Goal: Transaction & Acquisition: Subscribe to service/newsletter

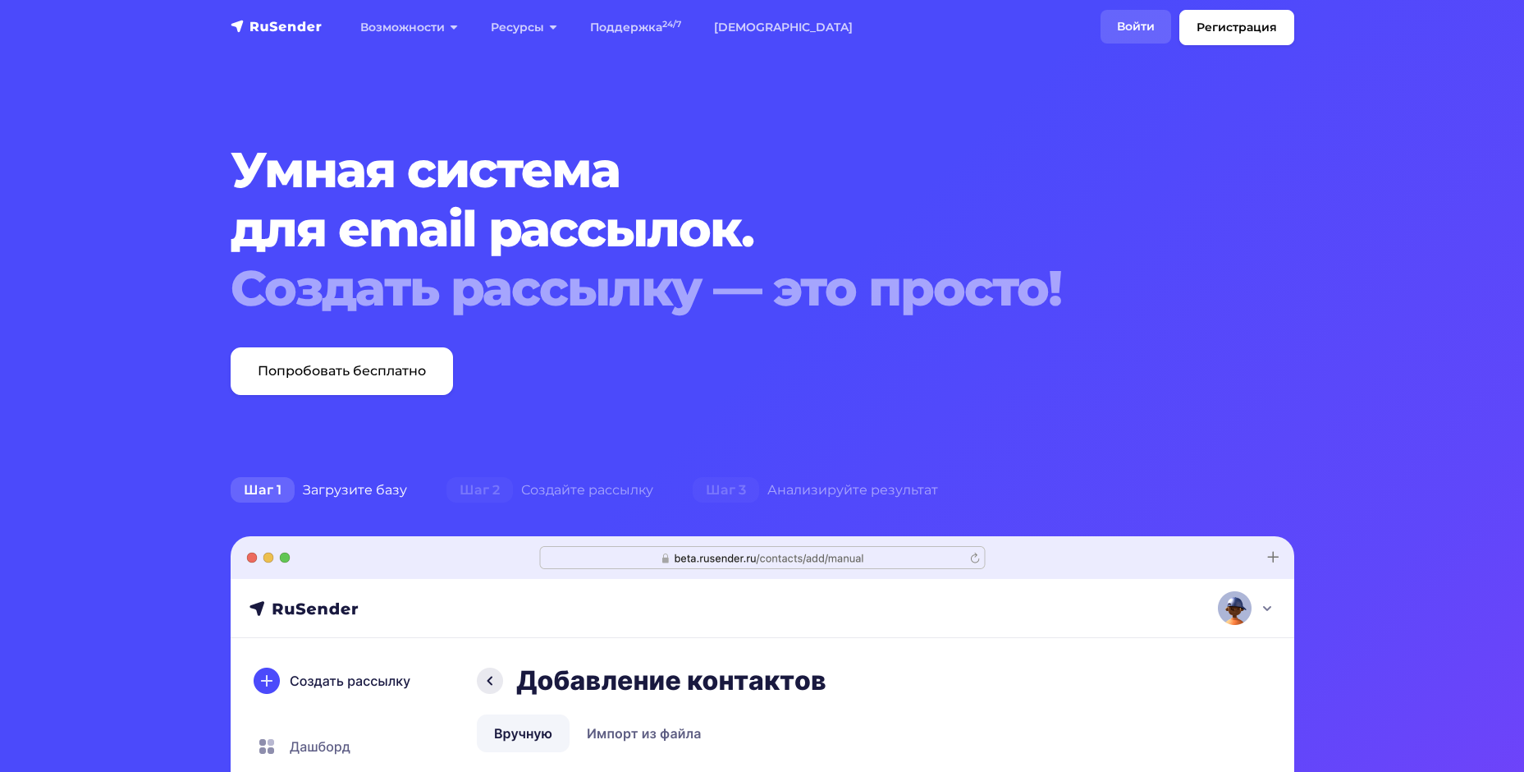
click at [1133, 23] on link "Войти" at bounding box center [1136, 27] width 71 height 34
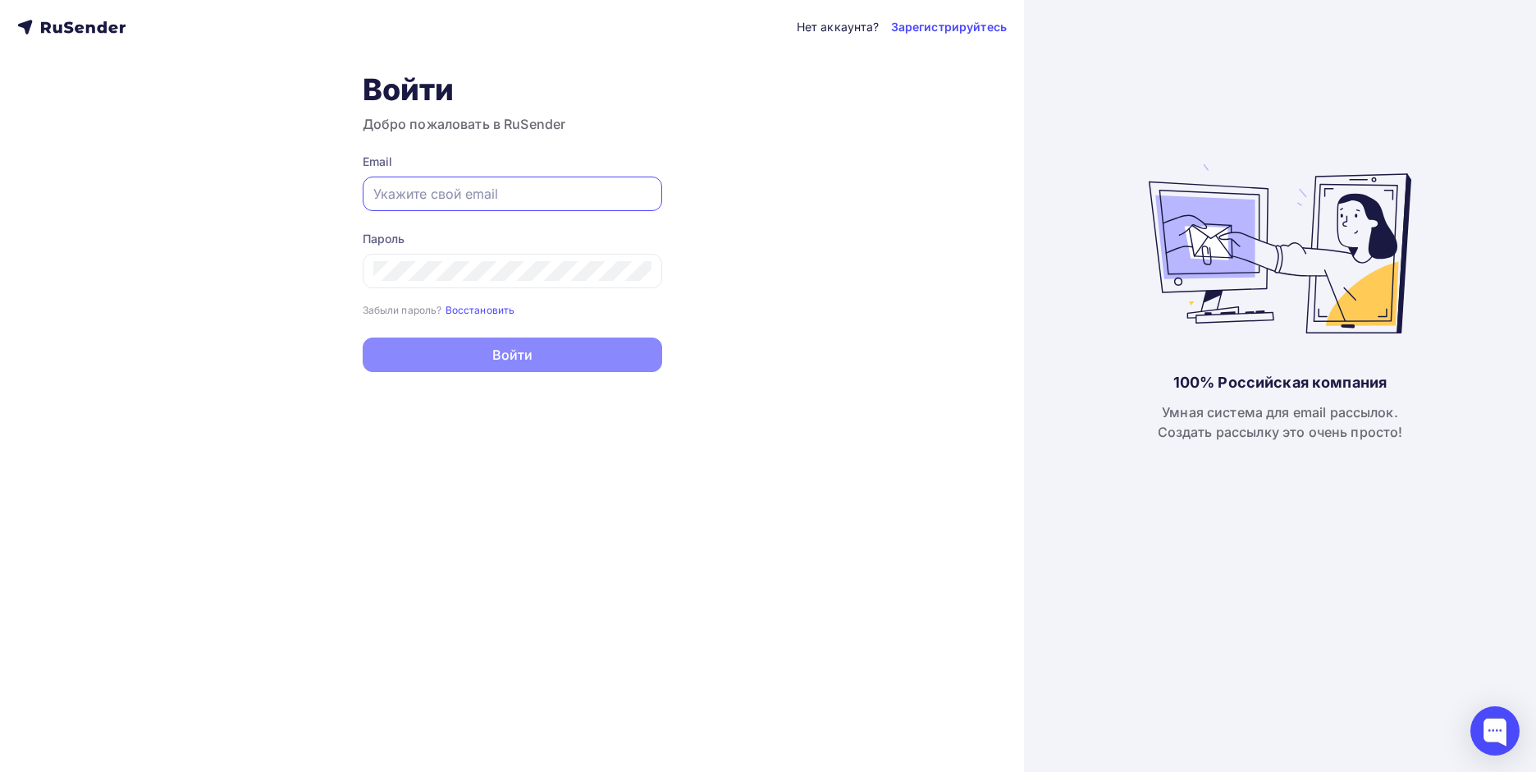
click at [430, 192] on input "text" at bounding box center [512, 194] width 278 height 20
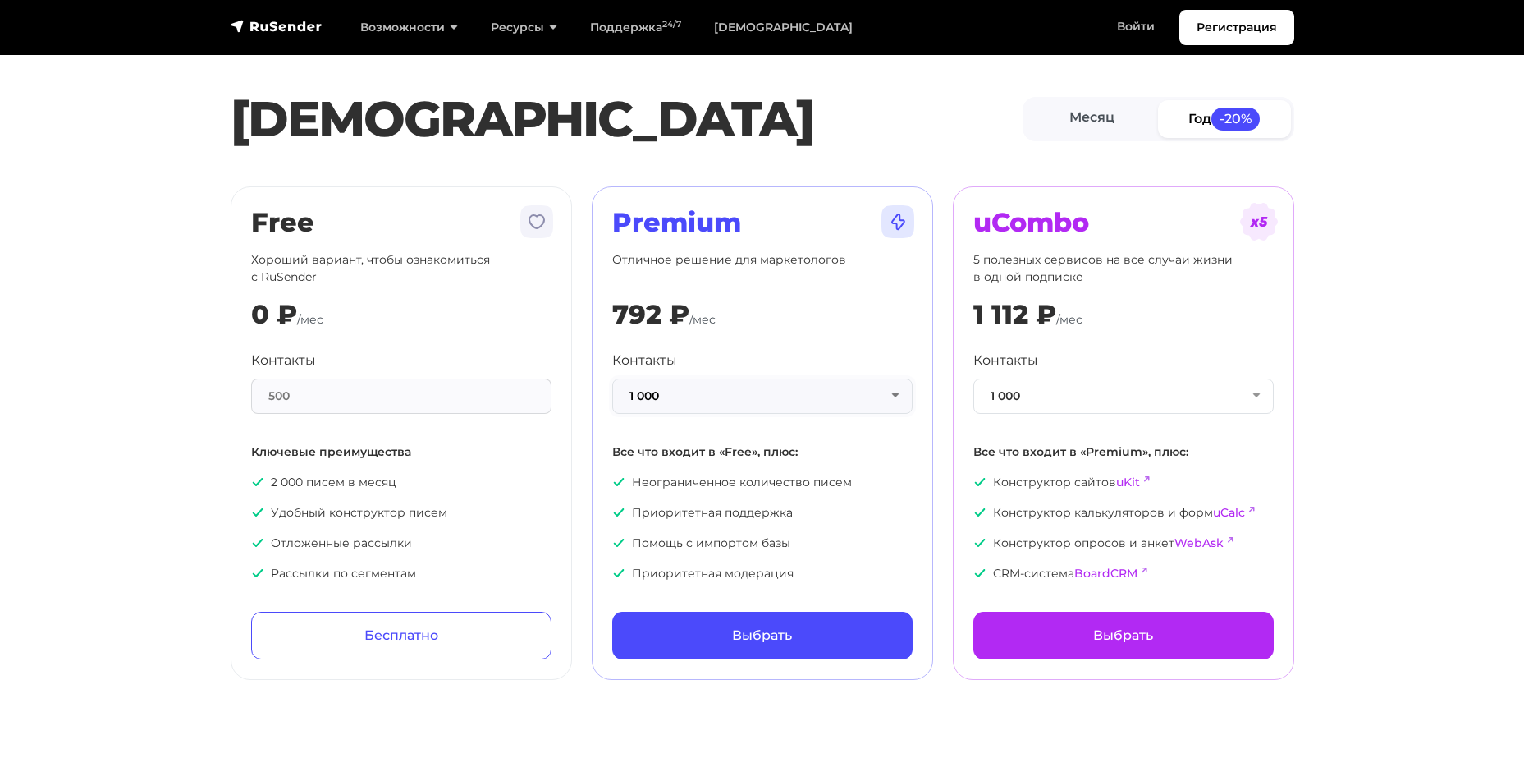
click at [783, 396] on button "1 000" at bounding box center [762, 395] width 300 height 35
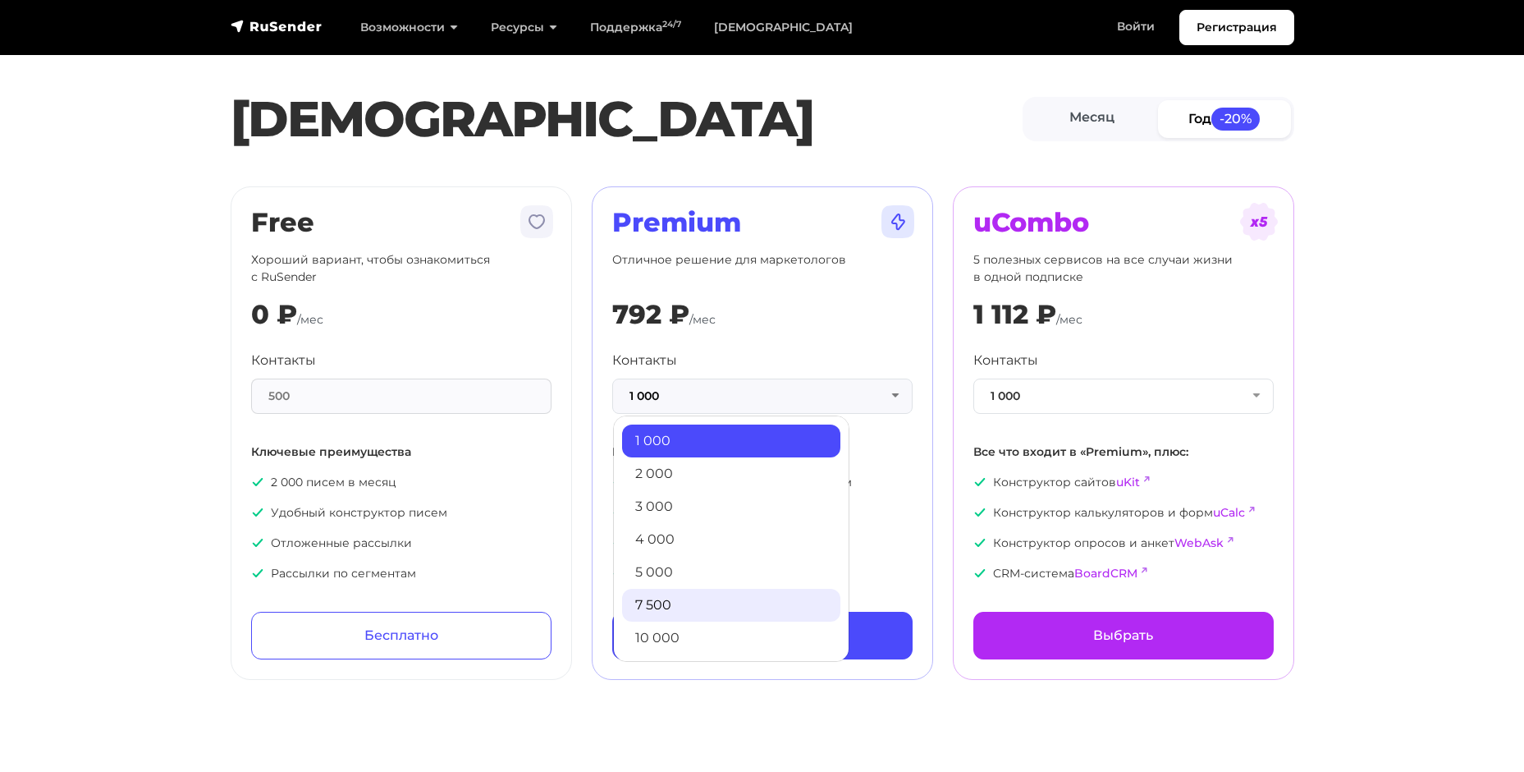
click at [689, 606] on link "7 500" at bounding box center [731, 604] width 218 height 33
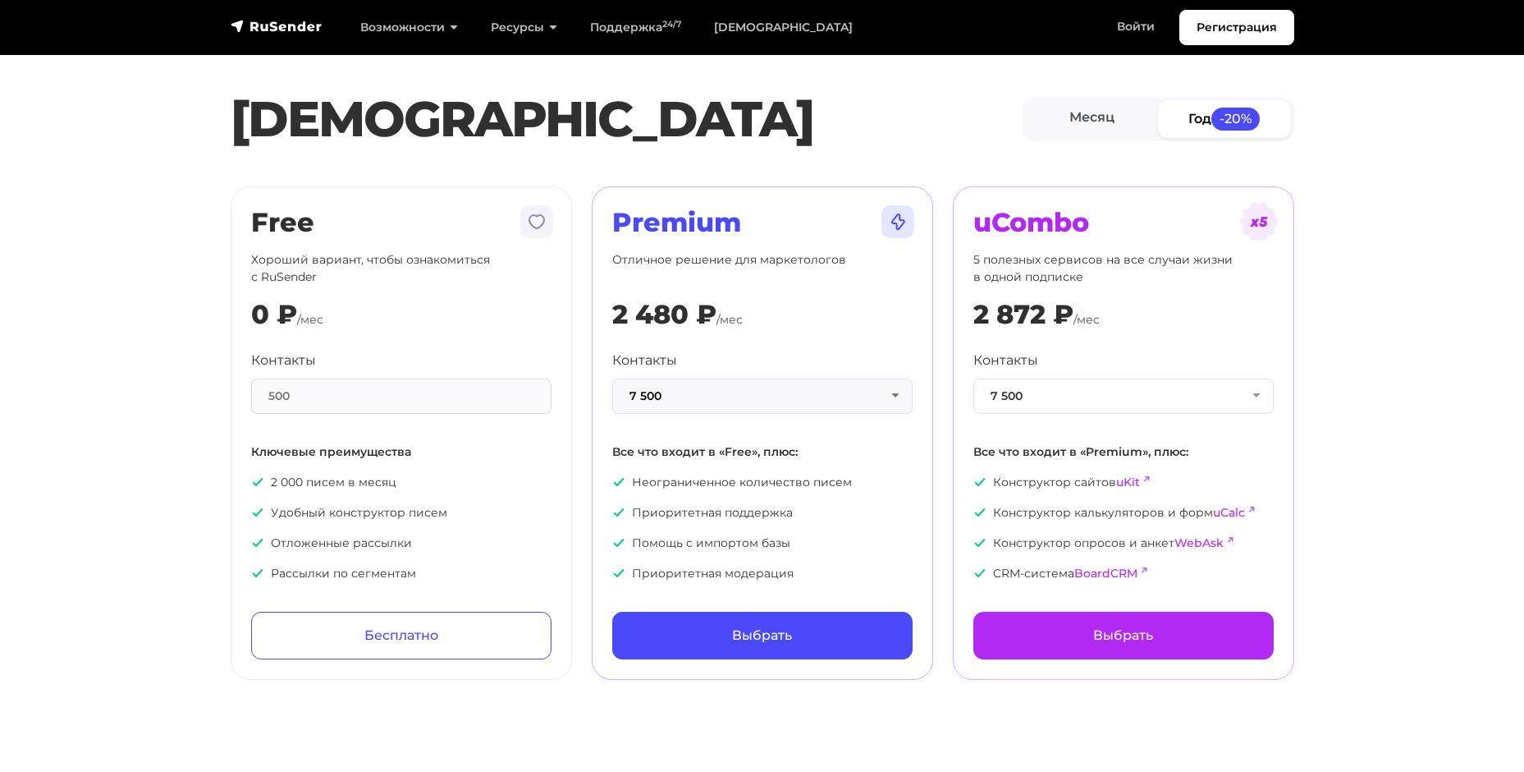
click at [790, 405] on button "7 500" at bounding box center [762, 395] width 300 height 35
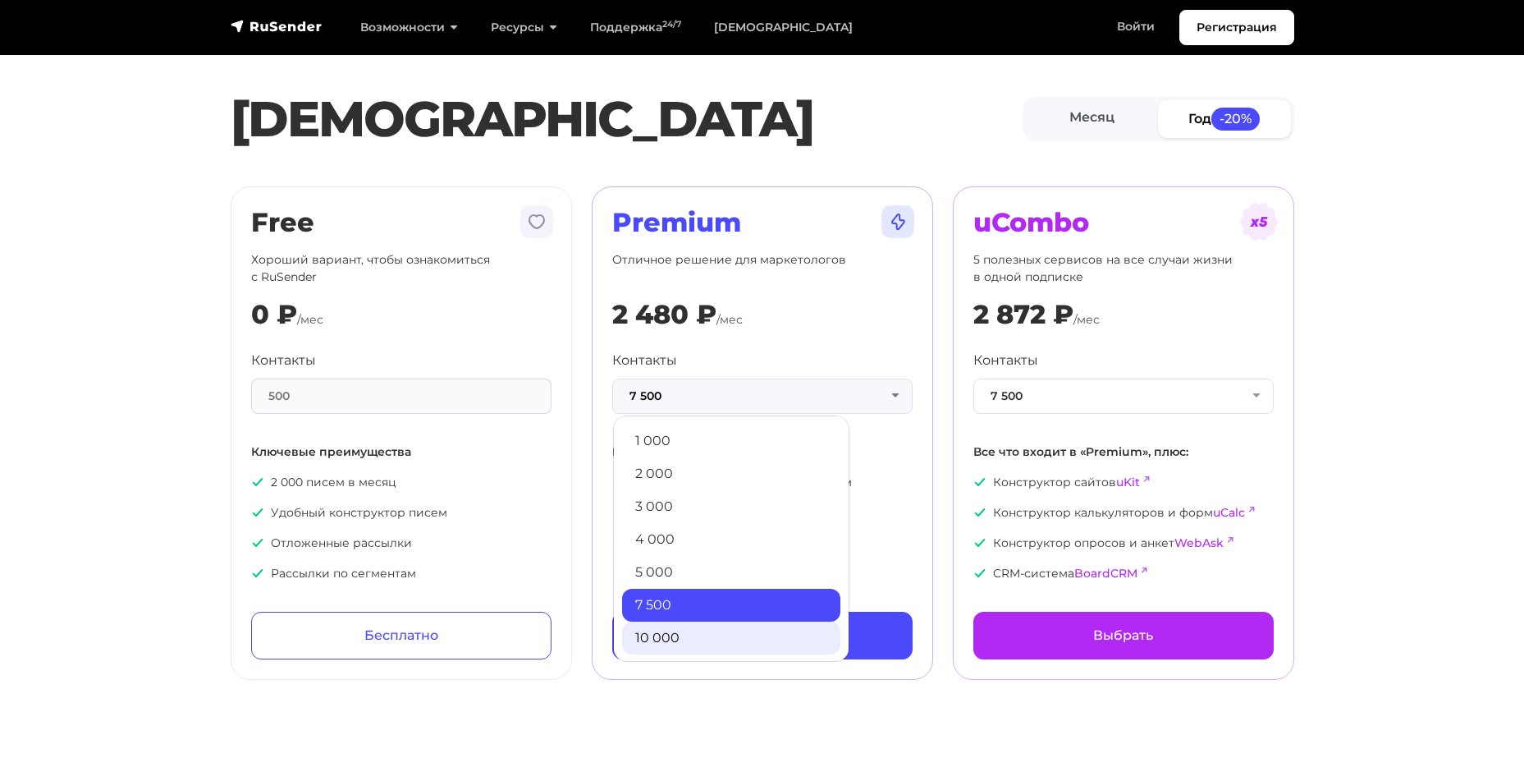
click at [673, 637] on link "10 000" at bounding box center [731, 637] width 218 height 33
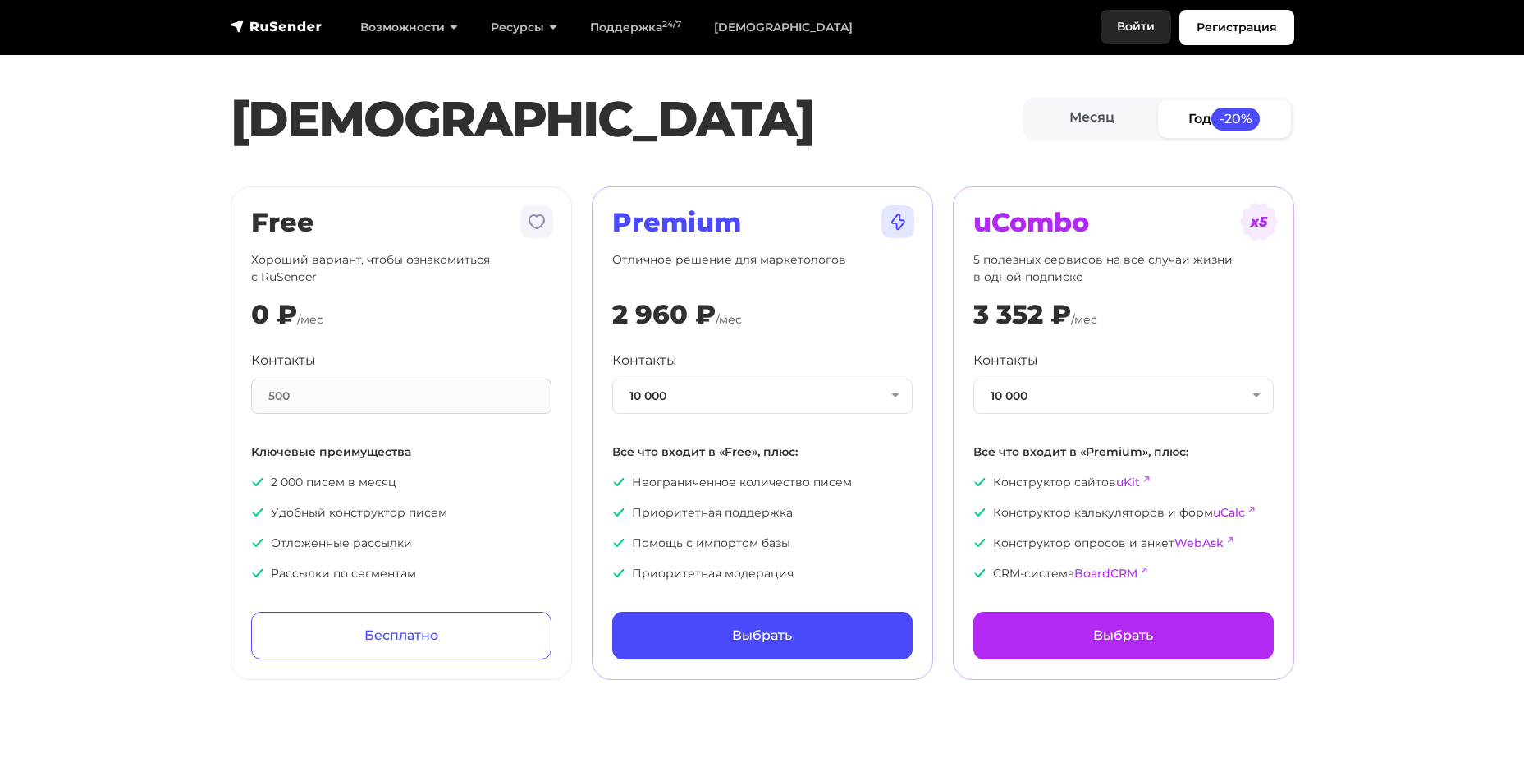
click at [1142, 25] on link "Войти" at bounding box center [1136, 27] width 71 height 34
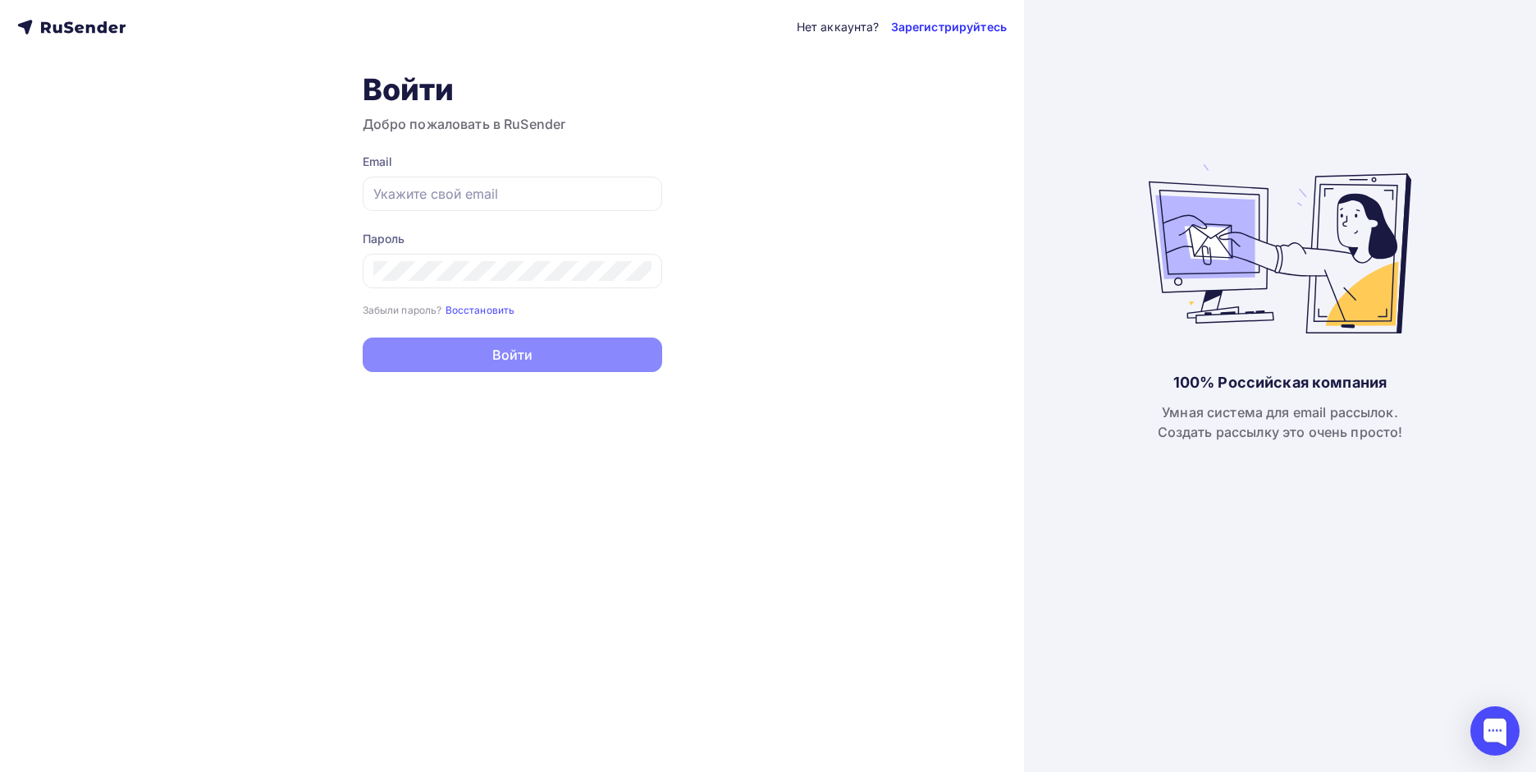
click at [921, 33] on link "Зарегистрируйтесь" at bounding box center [949, 27] width 116 height 16
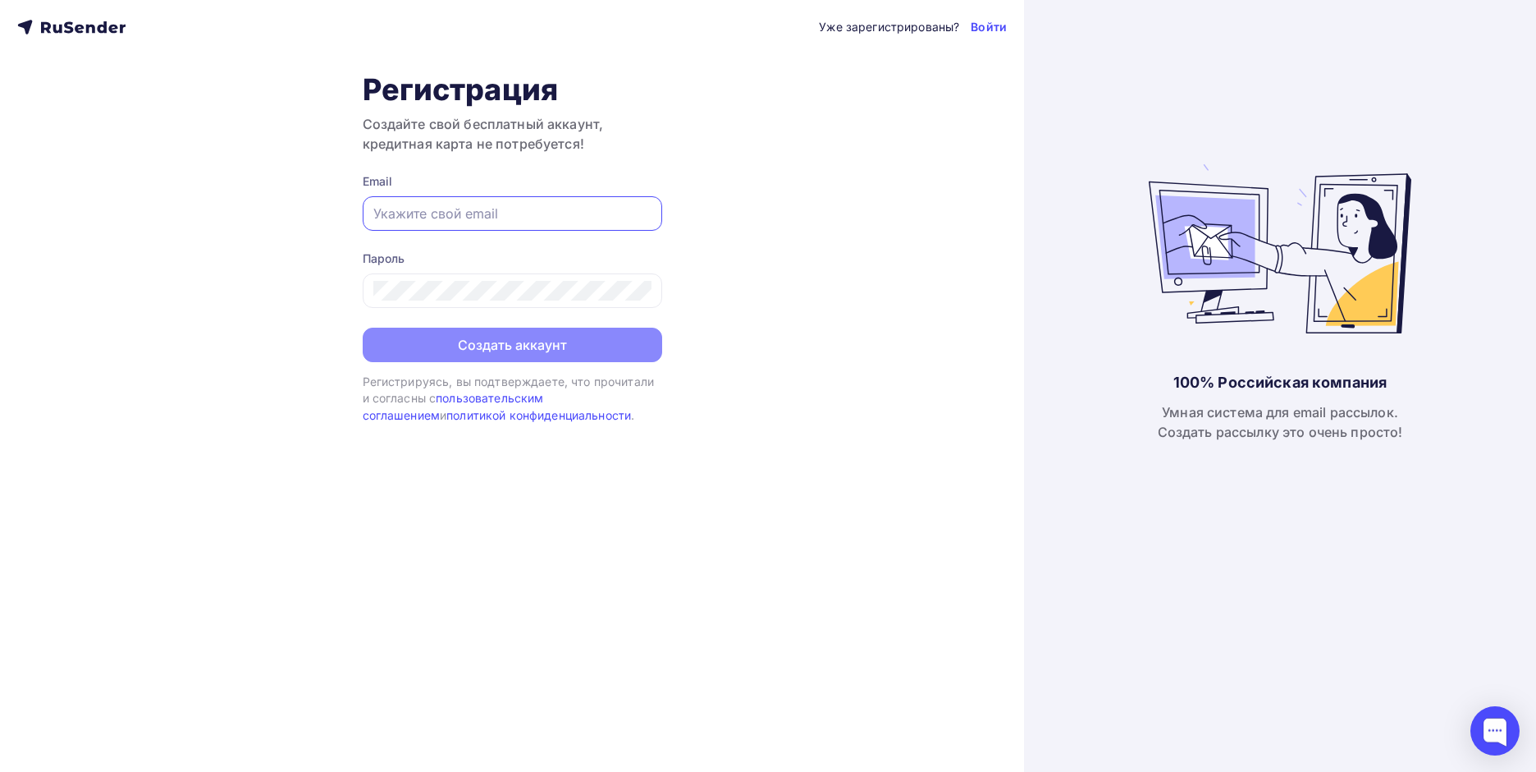
click at [408, 213] on input "text" at bounding box center [512, 214] width 278 height 20
click at [545, 213] on input "text" at bounding box center [512, 214] width 278 height 20
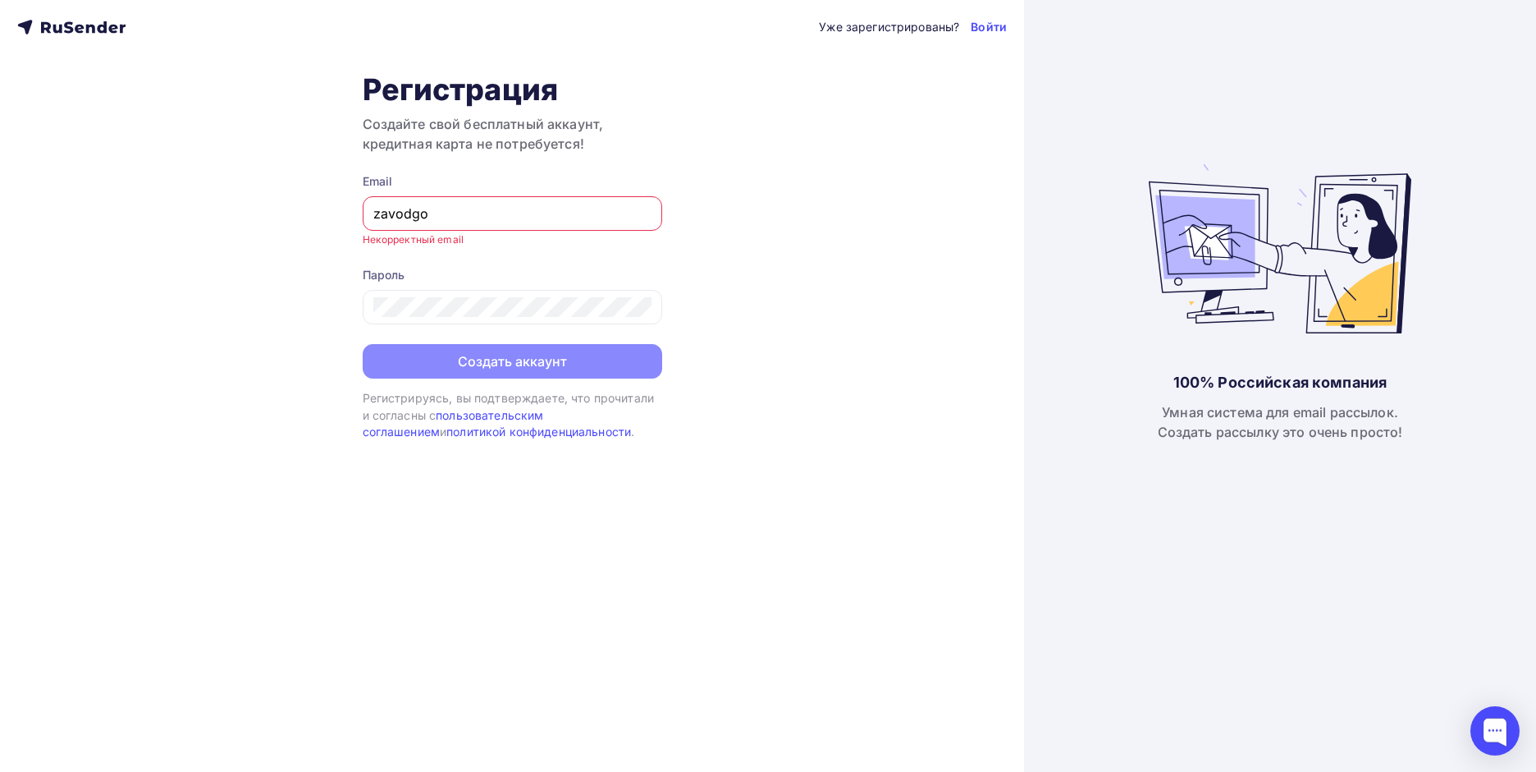
type input "zavodgo"
